Goal: Submit feedback/report problem

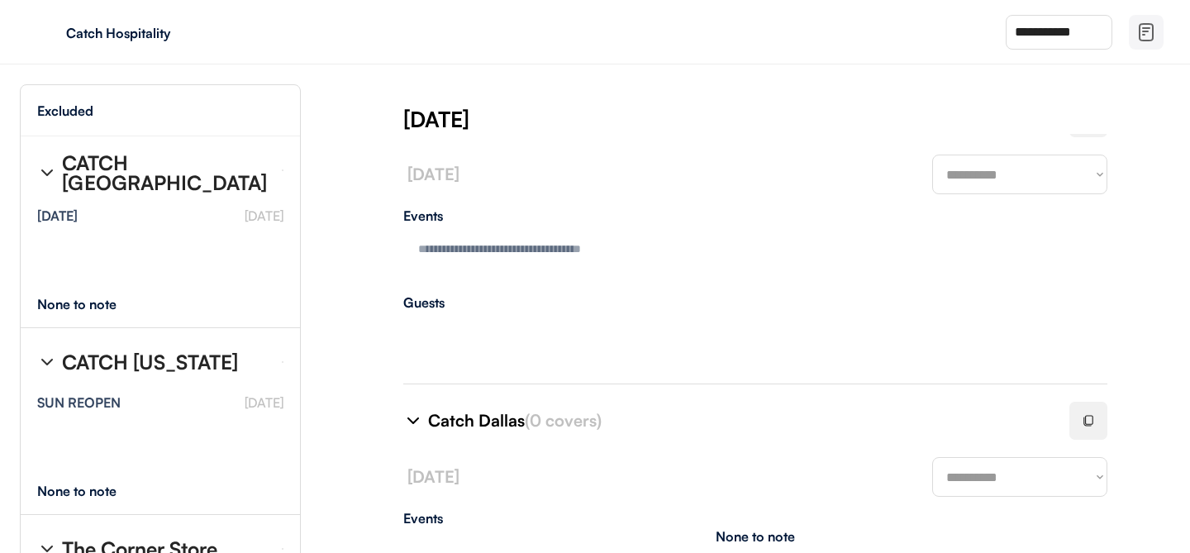
type textarea "**********"
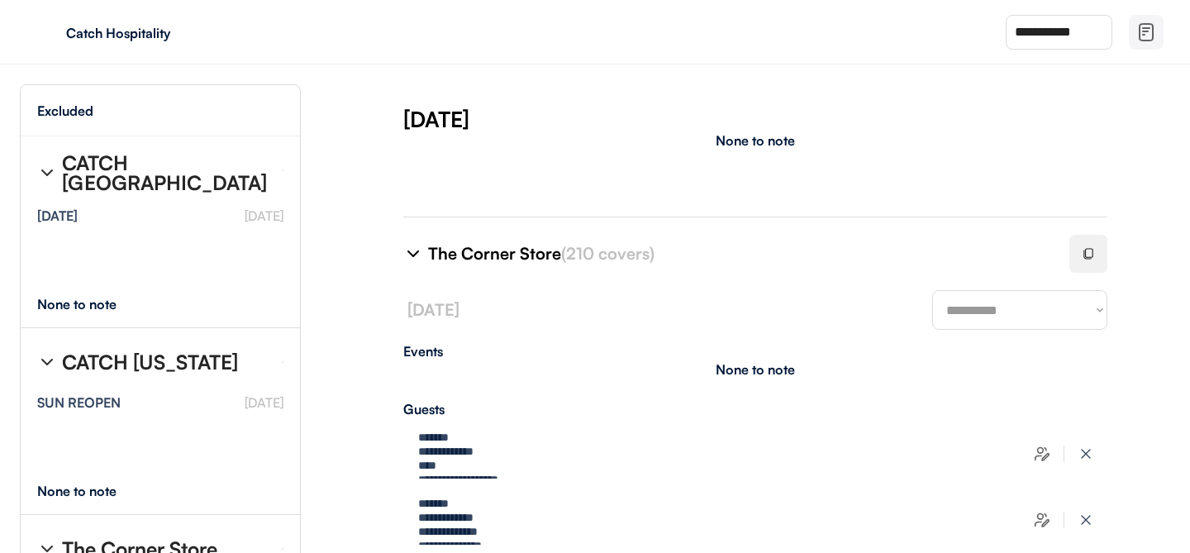
scroll to position [505, 0]
click at [1078, 252] on div at bounding box center [1089, 254] width 38 height 38
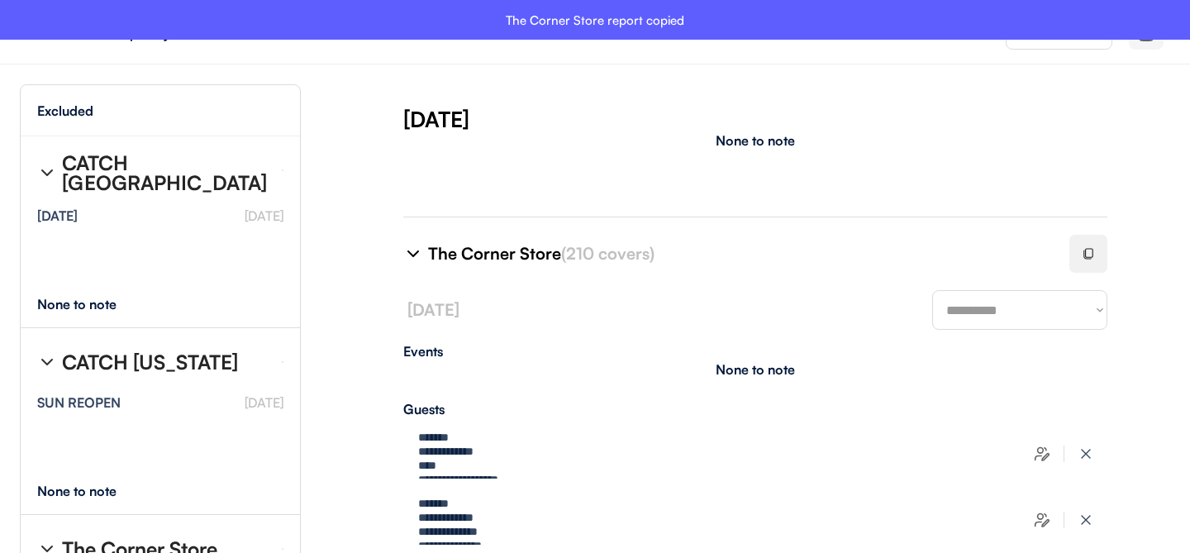
select select "********"
